Goal: Information Seeking & Learning: Compare options

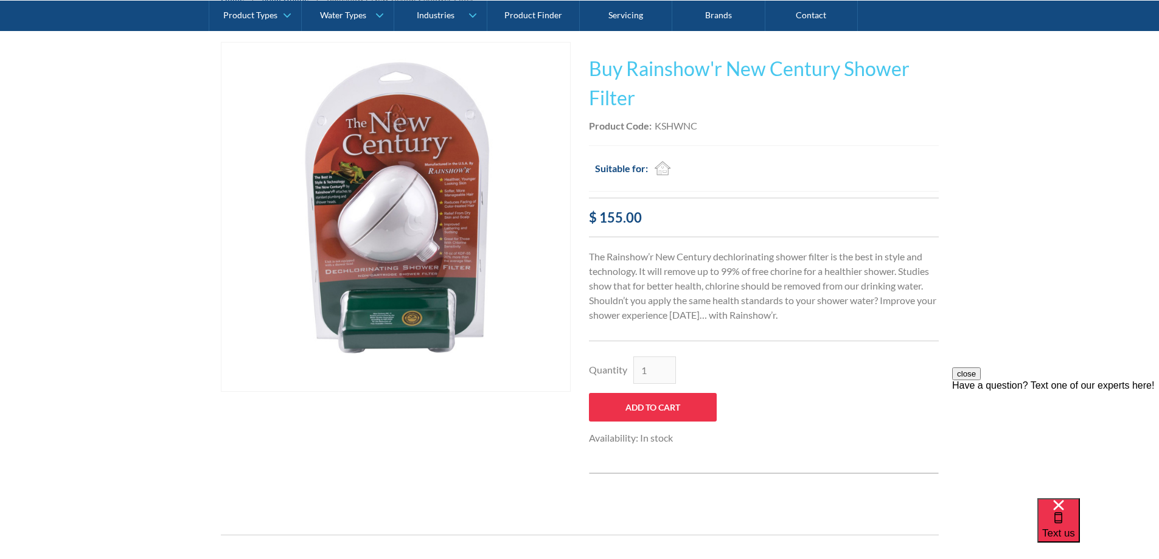
scroll to position [122, 0]
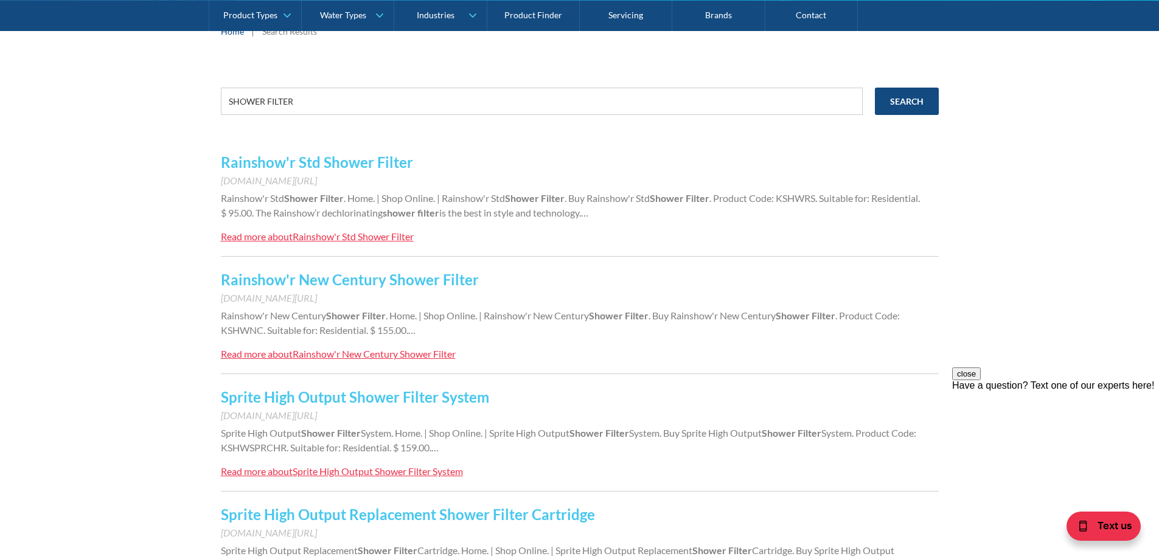
click at [452, 397] on link "Sprite High Output Shower Filter System" at bounding box center [355, 397] width 268 height 18
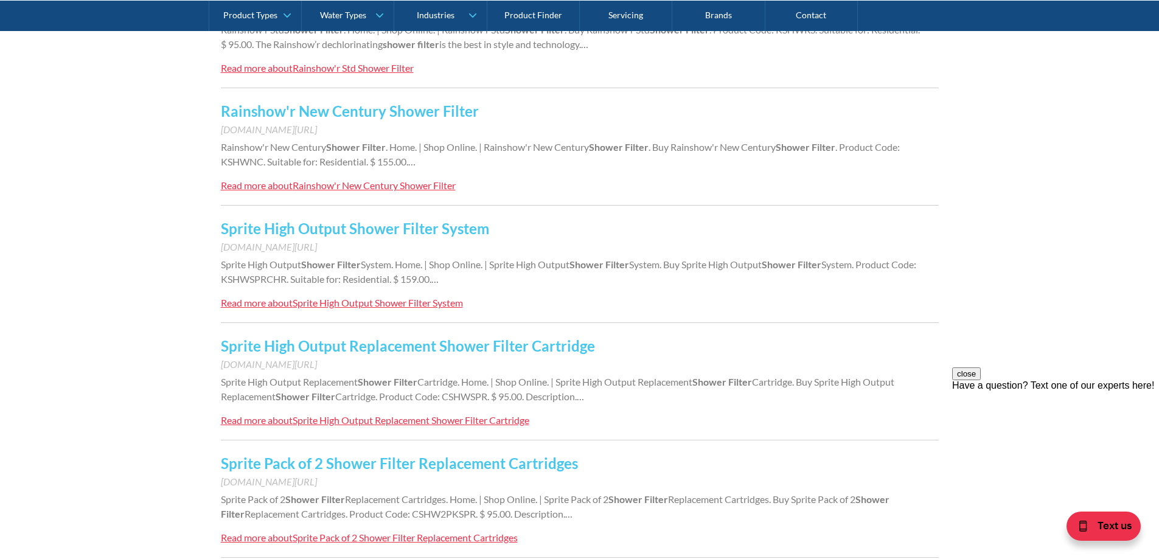
scroll to position [365, 0]
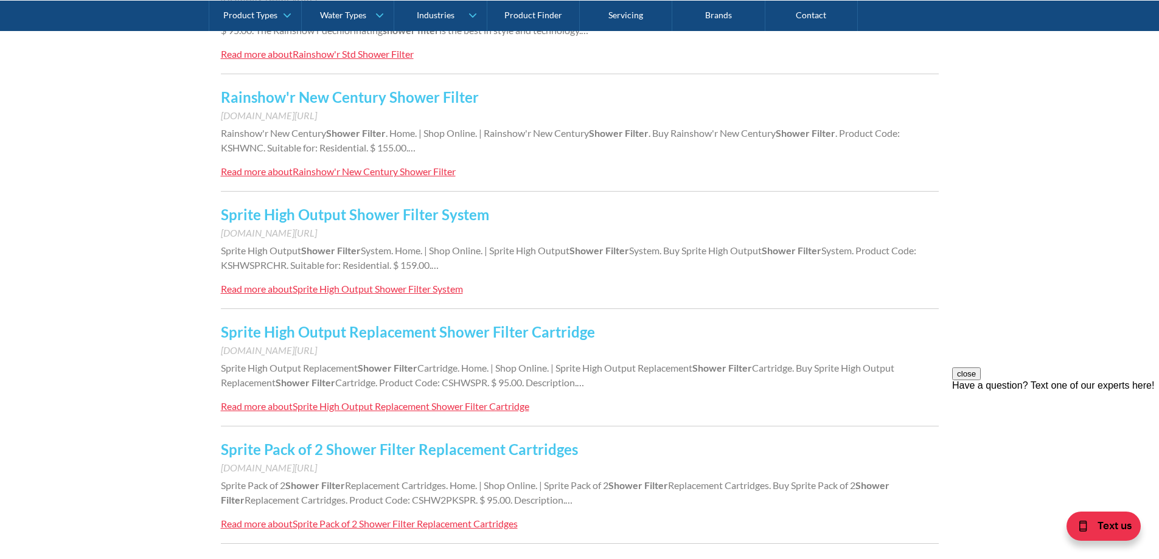
click at [453, 329] on link "Sprite High Output Replacement Shower Filter Cartridge" at bounding box center [408, 332] width 374 height 18
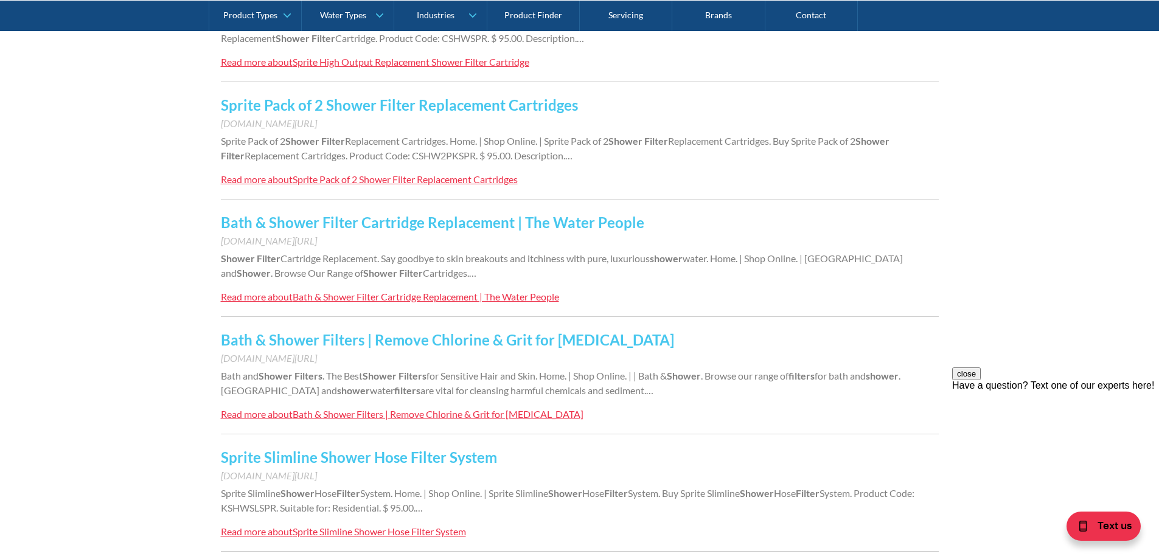
scroll to position [791, 0]
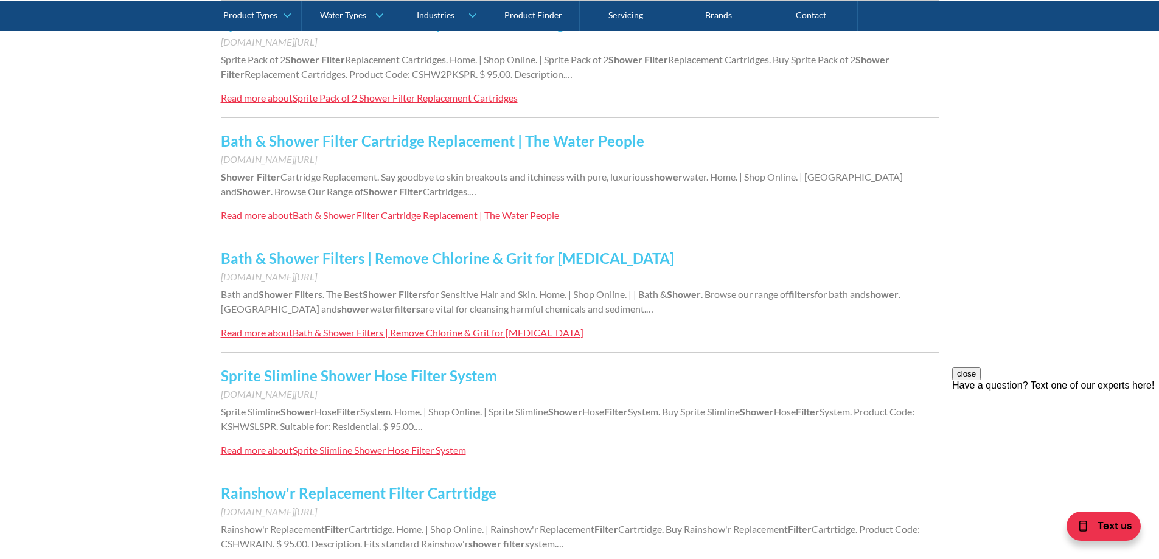
click at [411, 372] on link "Sprite Slimline Shower Hose Filter System" at bounding box center [359, 376] width 276 height 18
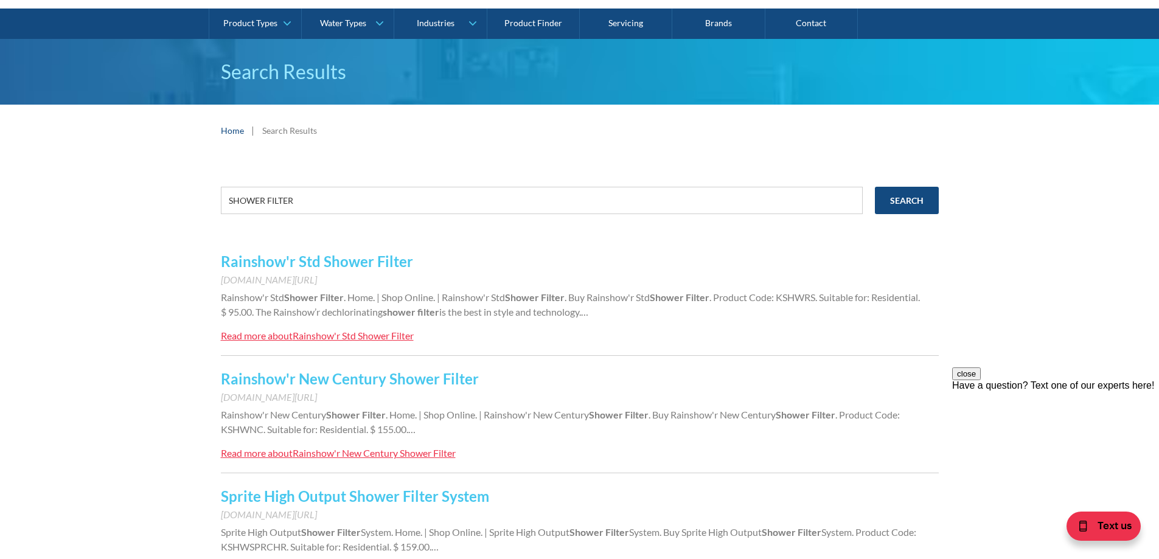
scroll to position [0, 0]
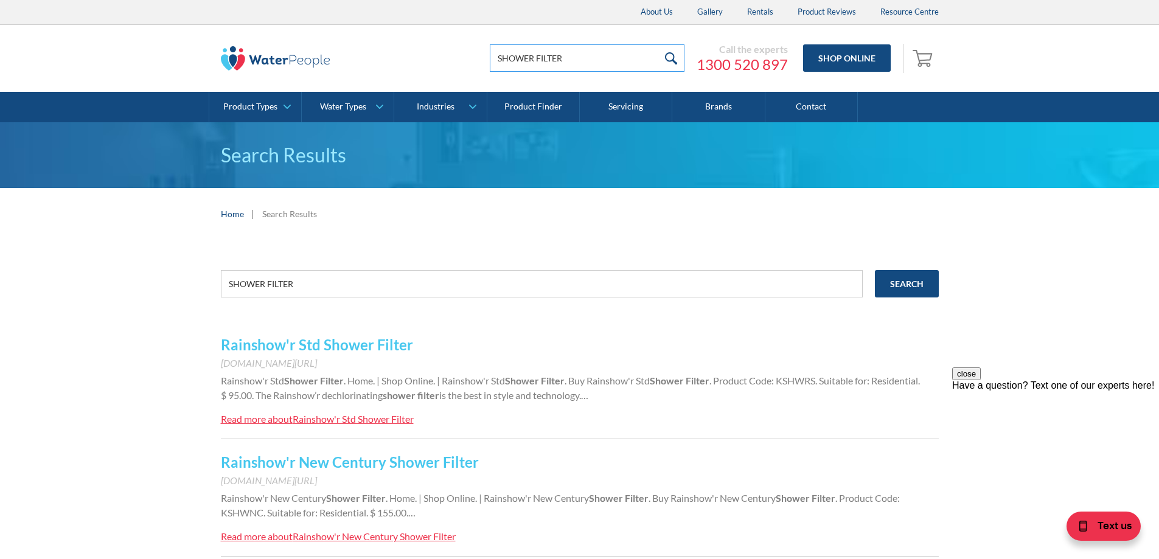
drag, startPoint x: 531, startPoint y: 48, endPoint x: 393, endPoint y: 47, distance: 138.1
click at [393, 47] on div "SHOWER FILTER Call the experts 1300 520 897 Shop Online 0 Your Cart Subtotal Pa…" at bounding box center [580, 58] width 718 height 37
type input "CBTHSPR"
click at [674, 55] on input "submit" at bounding box center [671, 57] width 26 height 27
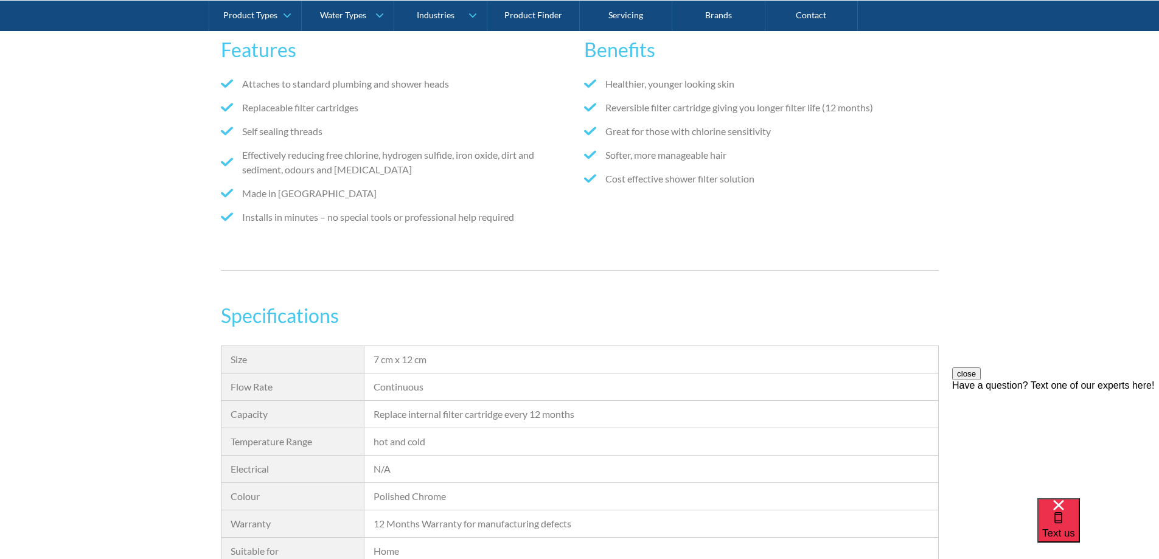
scroll to position [913, 0]
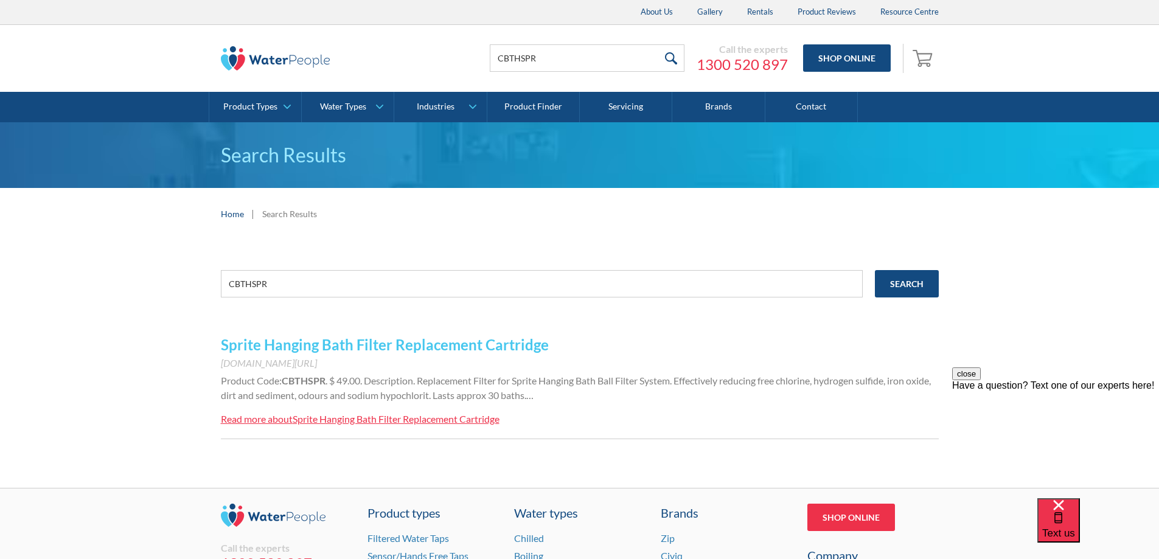
click at [447, 345] on link "Sprite Hanging Bath Filter Replacement Cartridge" at bounding box center [385, 345] width 328 height 18
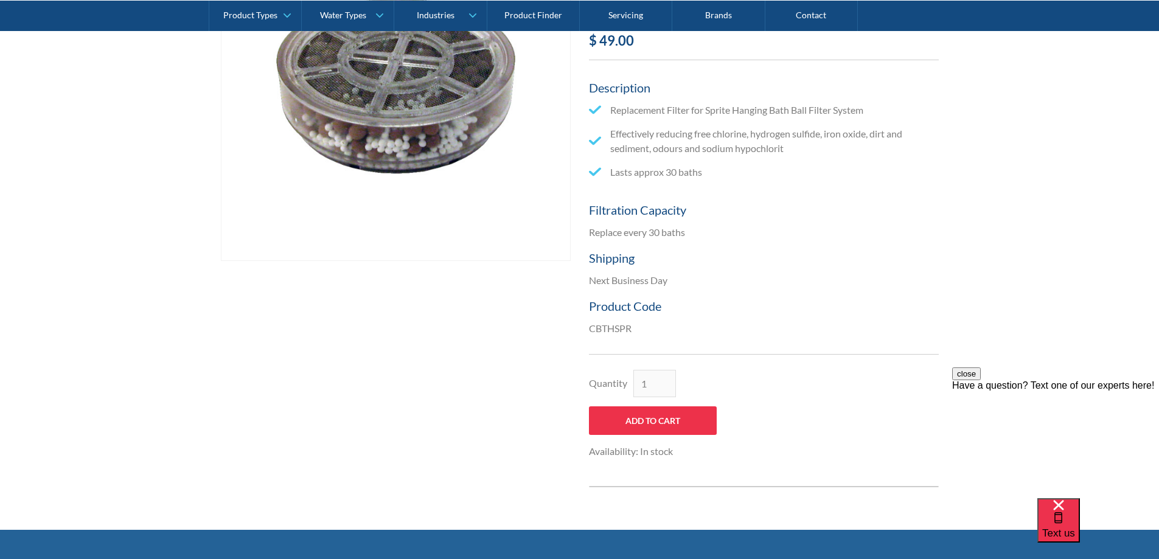
scroll to position [122, 0]
